Goal: Task Accomplishment & Management: Use online tool/utility

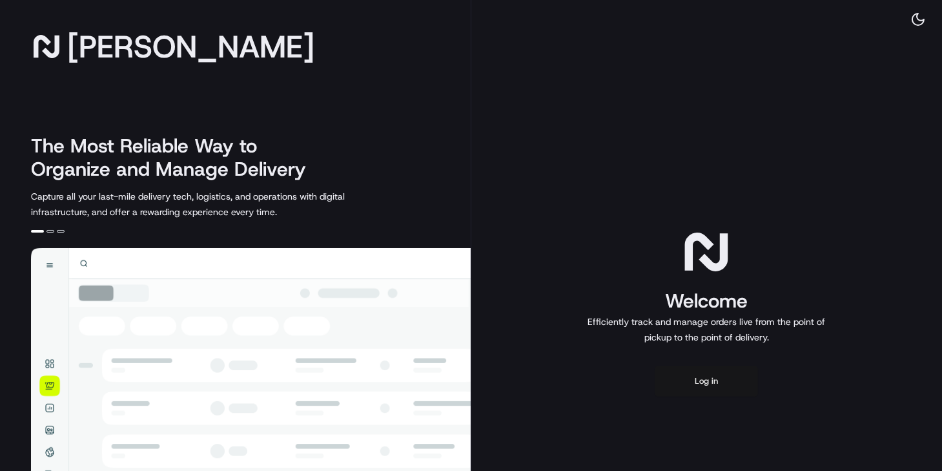
click at [707, 382] on button "Log in" at bounding box center [706, 381] width 103 height 31
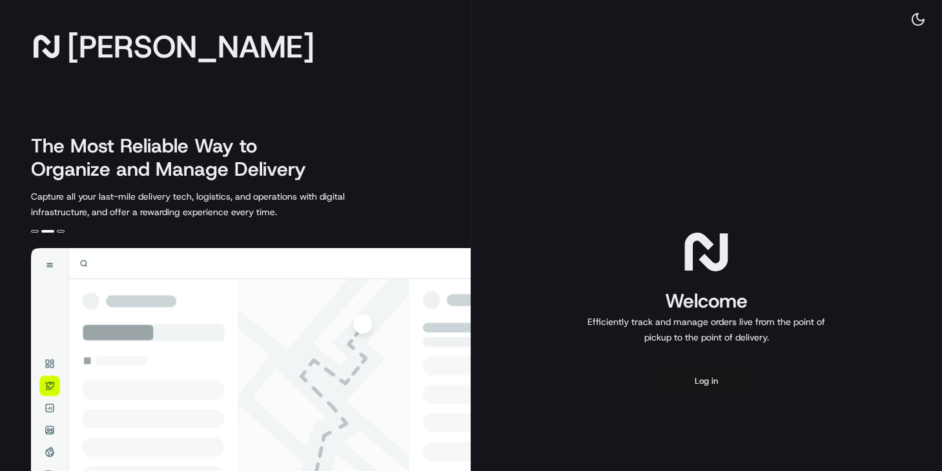
click at [701, 378] on button "Log in" at bounding box center [706, 381] width 103 height 31
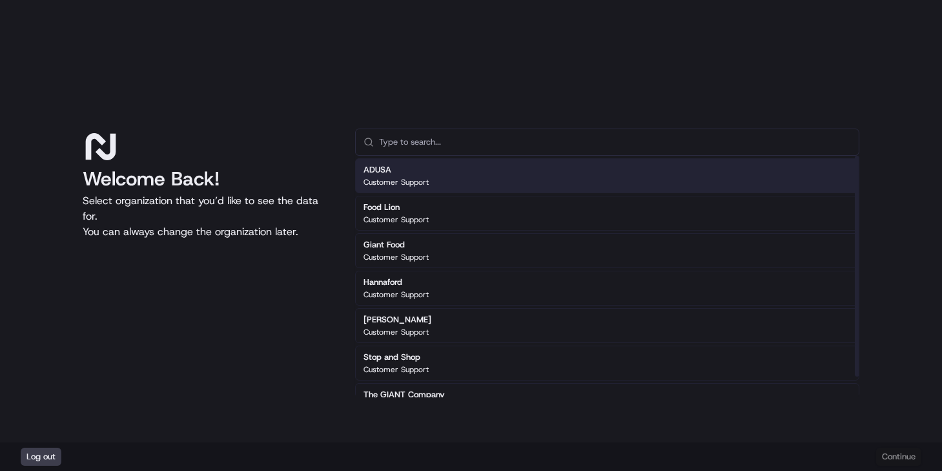
click at [433, 175] on div "ADUSA Customer Support" at bounding box center [607, 175] width 505 height 35
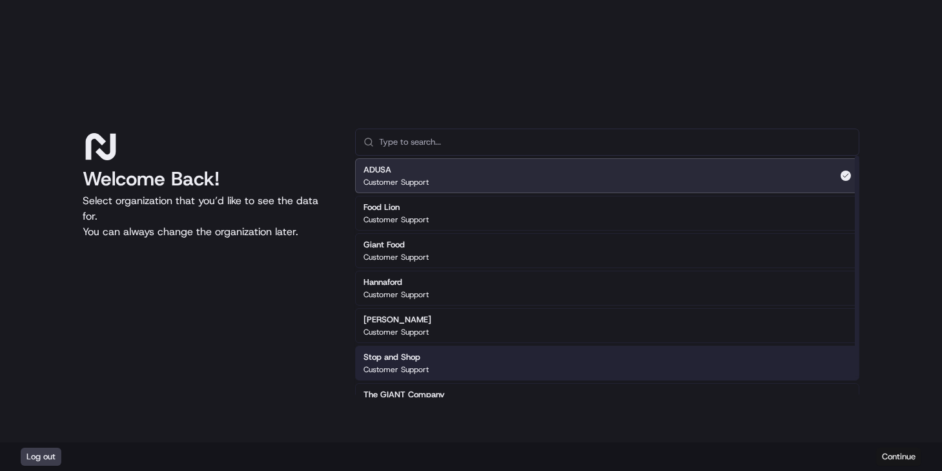
click at [898, 455] on button "Continue" at bounding box center [899, 457] width 45 height 18
